Goal: Find specific page/section: Find specific page/section

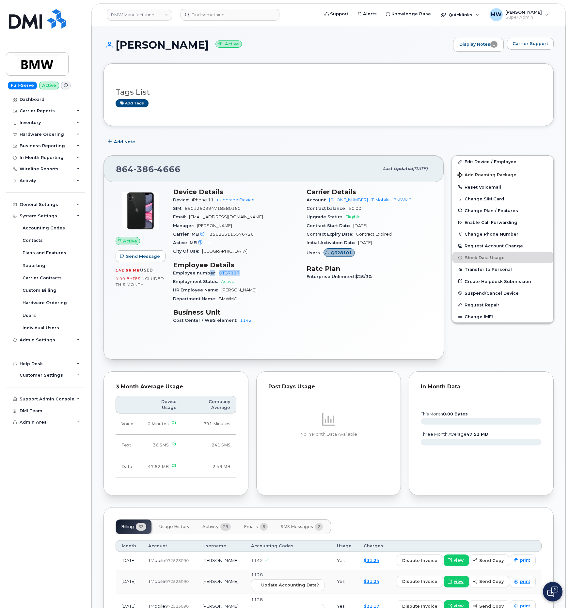
drag, startPoint x: 243, startPoint y: 274, endPoint x: 208, endPoint y: 272, distance: 35.6
click at [208, 272] on div "Employee number QTB7117" at bounding box center [236, 273] width 126 height 8
click at [244, 278] on div "Employee number QTB7117" at bounding box center [236, 273] width 126 height 8
click at [41, 218] on div "System Settings" at bounding box center [39, 216] width 38 height 5
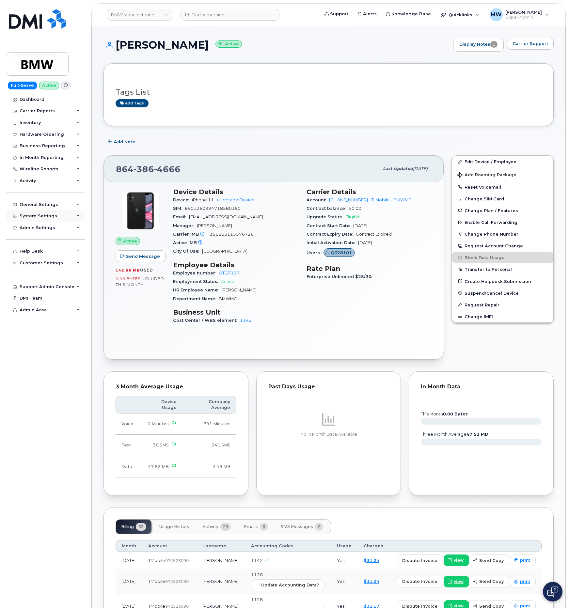
click at [41, 218] on div "System Settings" at bounding box center [39, 216] width 38 height 5
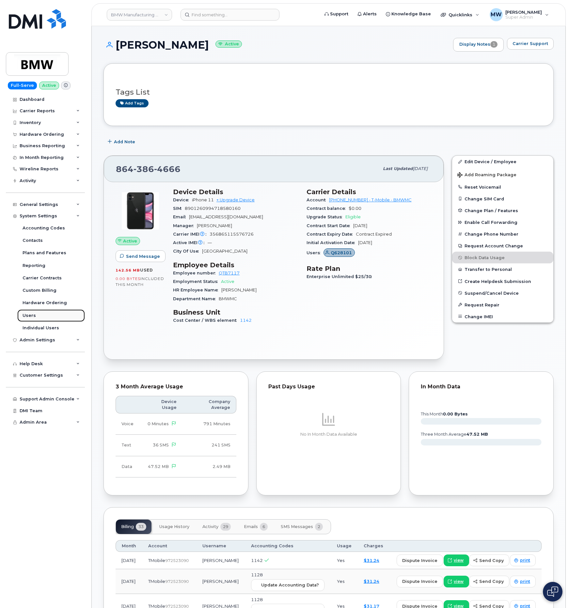
click at [33, 317] on div "Users" at bounding box center [29, 316] width 13 height 6
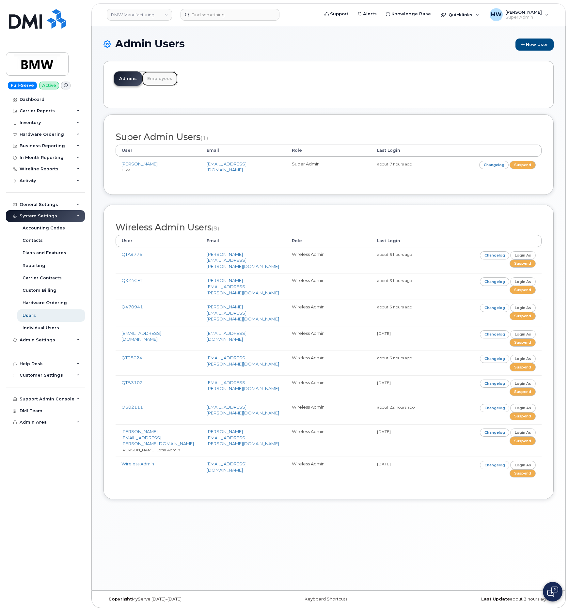
click at [157, 80] on link "Employees" at bounding box center [160, 79] width 36 height 14
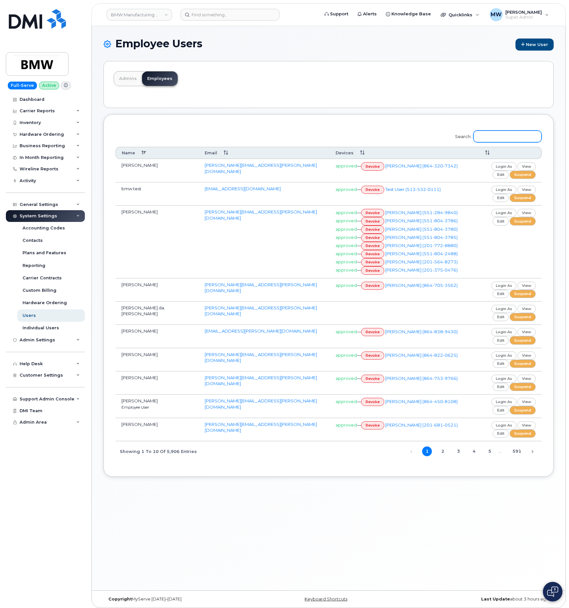
click at [496, 133] on input "Search:" at bounding box center [507, 137] width 68 height 12
paste input "864) 386-4666"
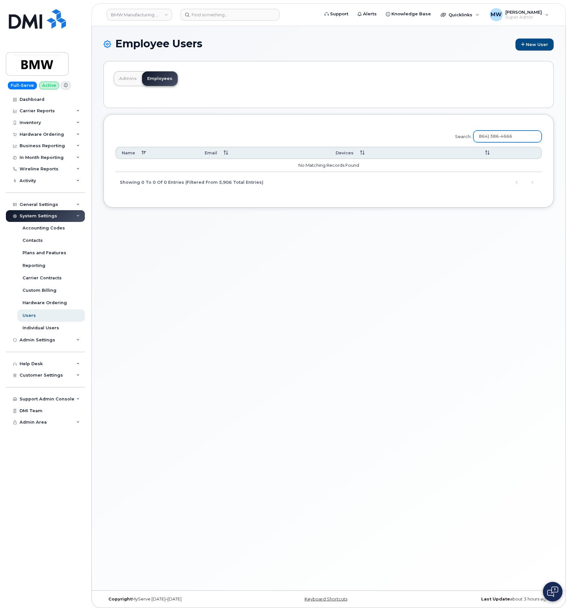
click at [494, 136] on input "864) 386-4666" at bounding box center [507, 137] width 68 height 12
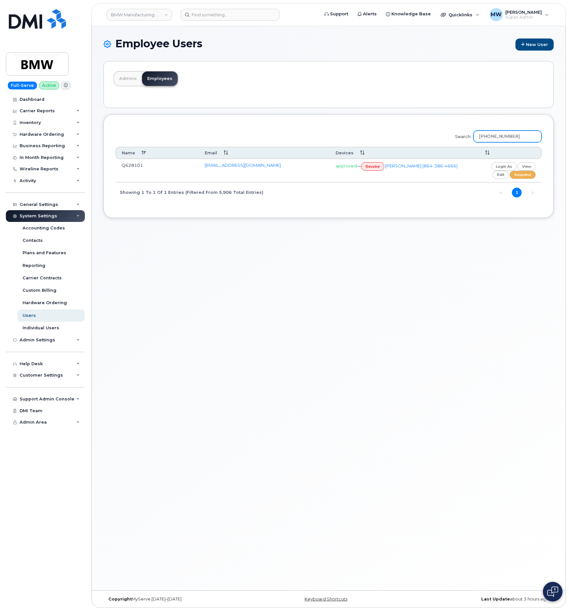
type input "864-386-4666"
click at [380, 167] on link "revoke" at bounding box center [372, 166] width 23 height 8
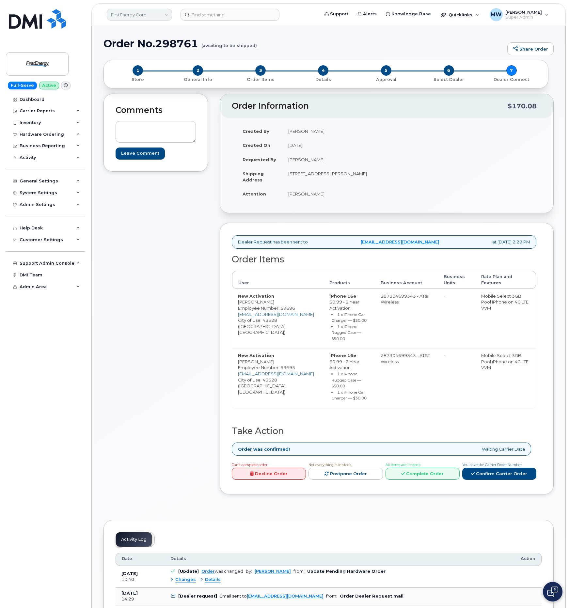
click at [166, 13] on link "FirstEnergy Corp" at bounding box center [139, 15] width 65 height 12
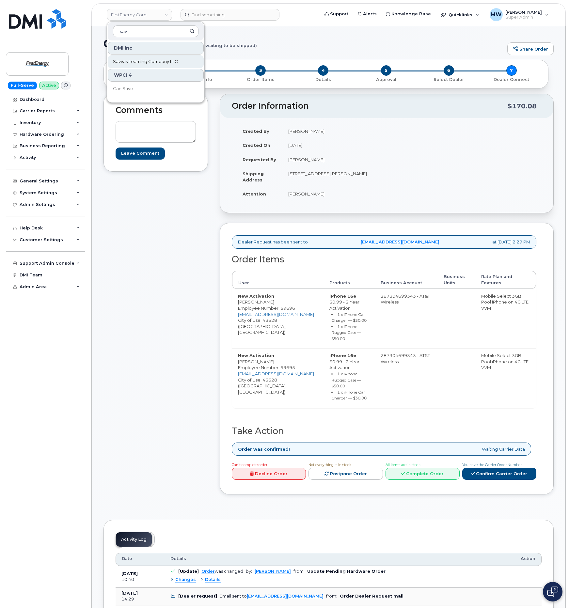
type input "sav"
drag, startPoint x: 147, startPoint y: 63, endPoint x: 236, endPoint y: 120, distance: 105.3
click at [147, 63] on span "Savvas Learning Company LLC" at bounding box center [145, 61] width 65 height 7
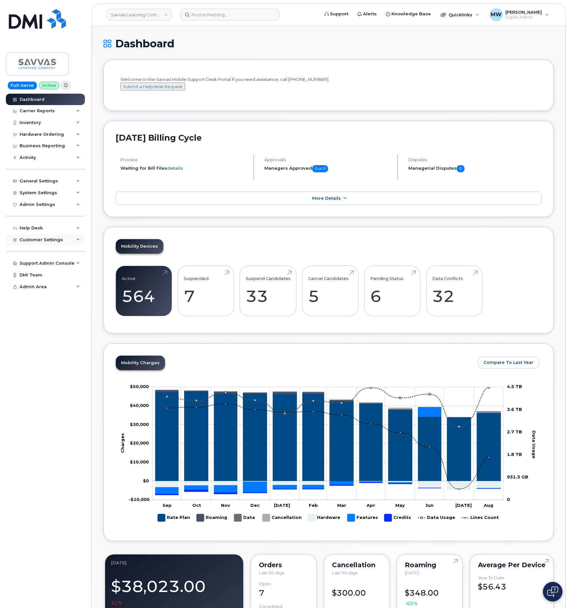
click at [43, 237] on div "Customer Settings" at bounding box center [45, 240] width 79 height 12
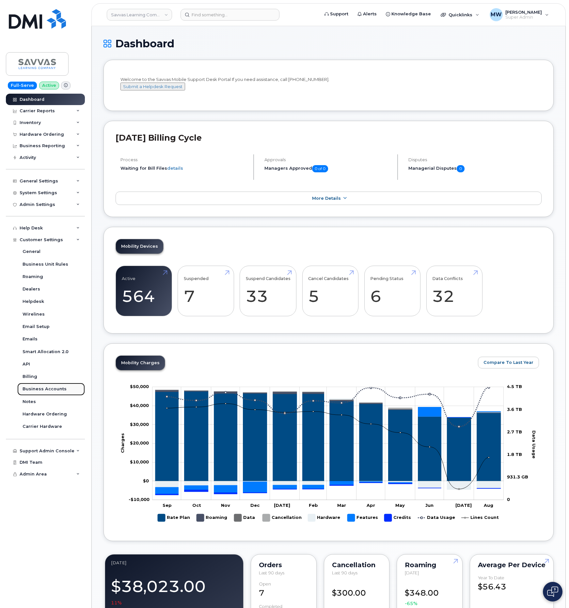
click at [44, 384] on link "Business Accounts" at bounding box center [51, 389] width 68 height 12
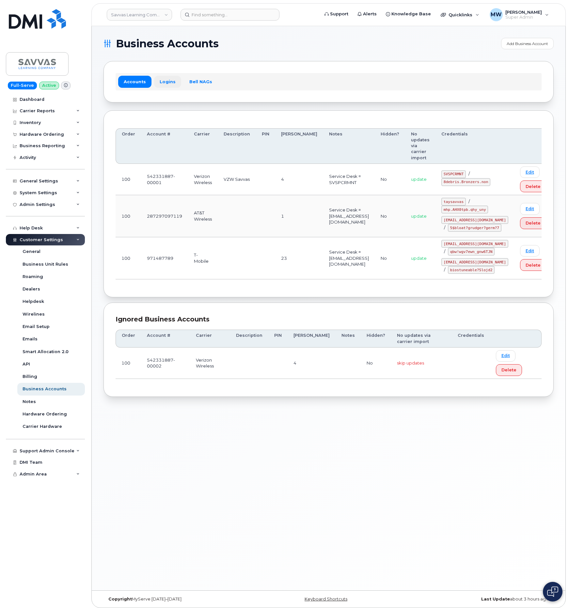
click at [170, 78] on link "Logins" at bounding box center [167, 82] width 27 height 12
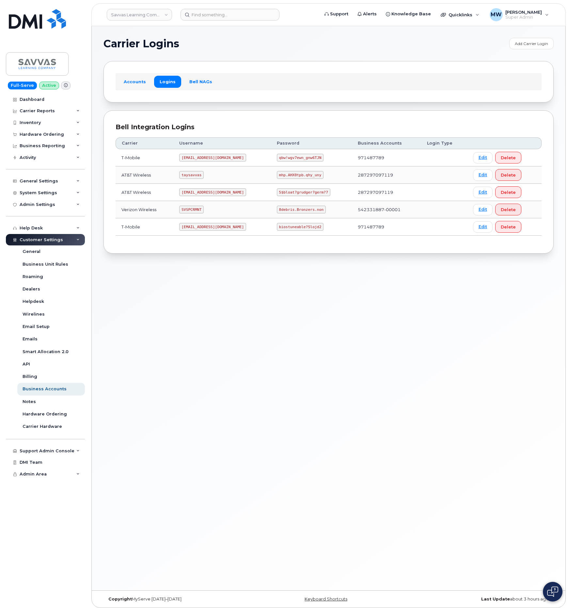
click at [198, 214] on code "SVSPCRMNT" at bounding box center [191, 210] width 24 height 8
drag, startPoint x: 198, startPoint y: 214, endPoint x: 17, endPoint y: 178, distance: 184.6
click at [197, 212] on code "SVSPCRMNT" at bounding box center [191, 210] width 24 height 8
copy code "SVSPCRMNT"
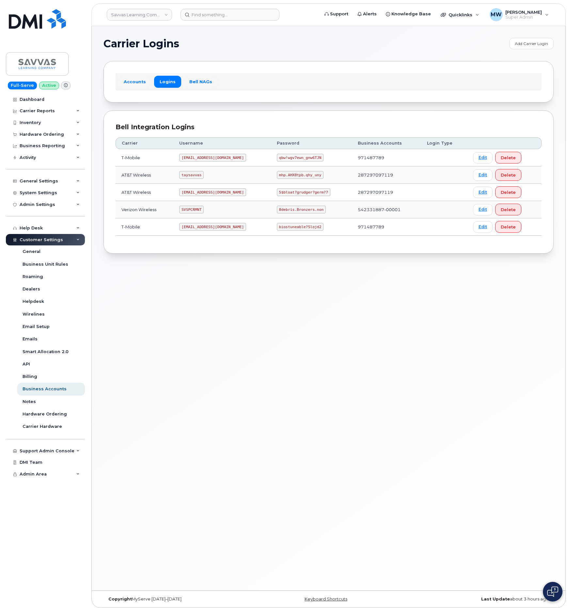
click at [277, 208] on code "8debris.Bronzers.non" at bounding box center [301, 210] width 49 height 8
copy code "8debris.Bronzers.non"
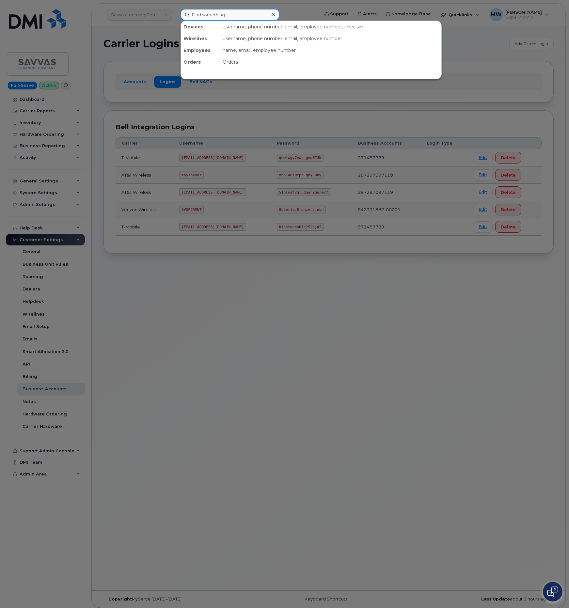
click at [231, 18] on input at bounding box center [230, 15] width 99 height 12
paste input "6318340583"
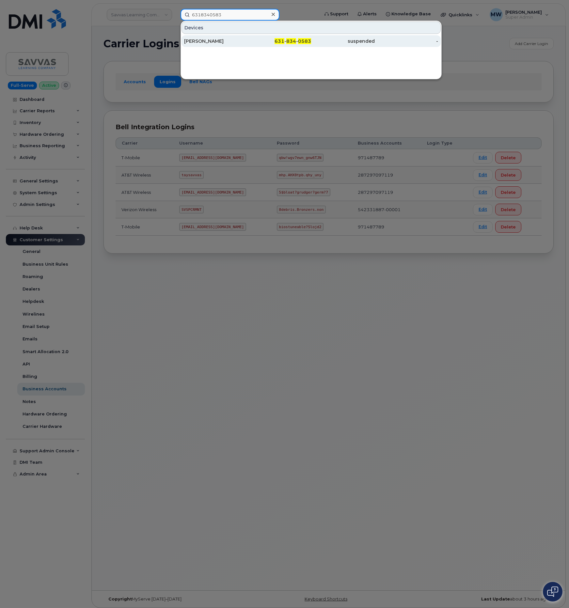
type input "6318340583"
click at [284, 39] on div "631 - 834 - 0583" at bounding box center [280, 41] width 64 height 7
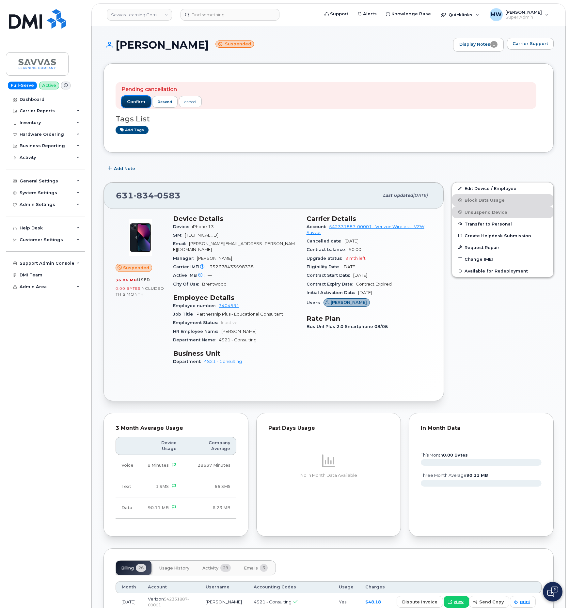
click at [135, 101] on span "confirm" at bounding box center [136, 102] width 18 height 6
